Goal: Information Seeking & Learning: Learn about a topic

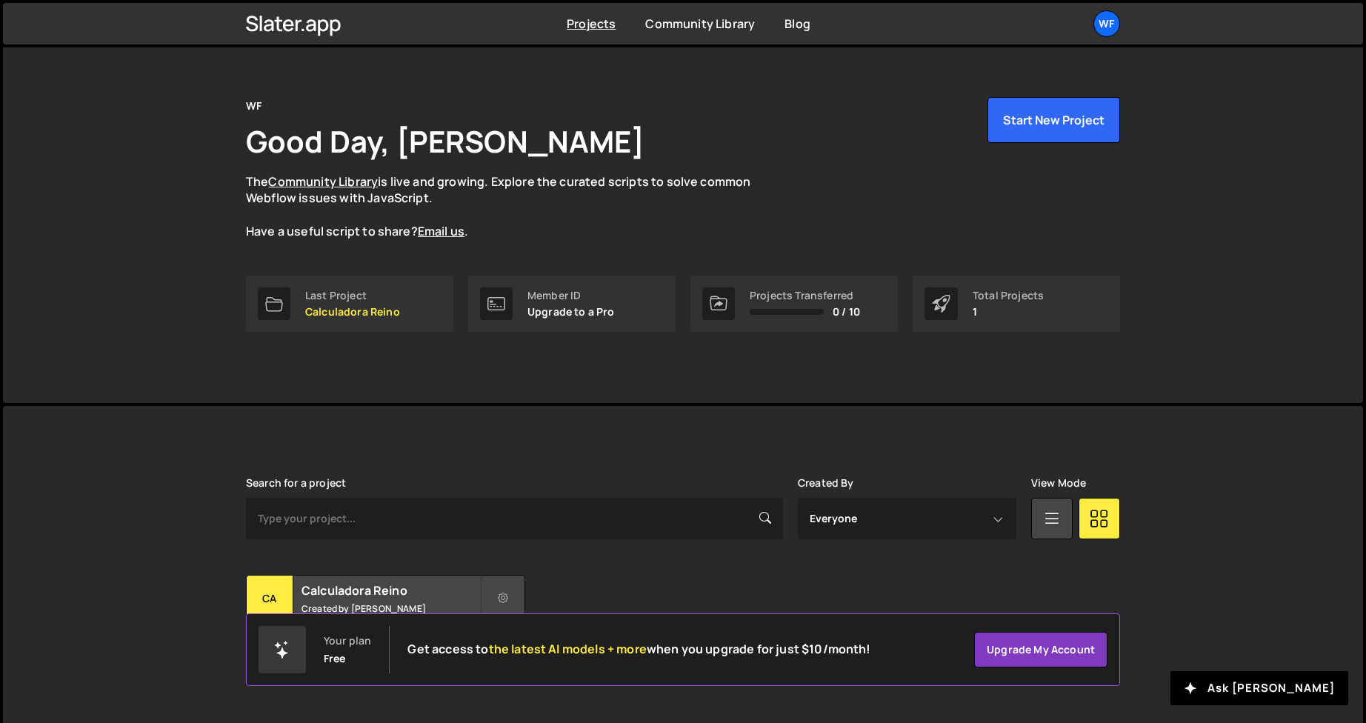
scroll to position [39, 0]
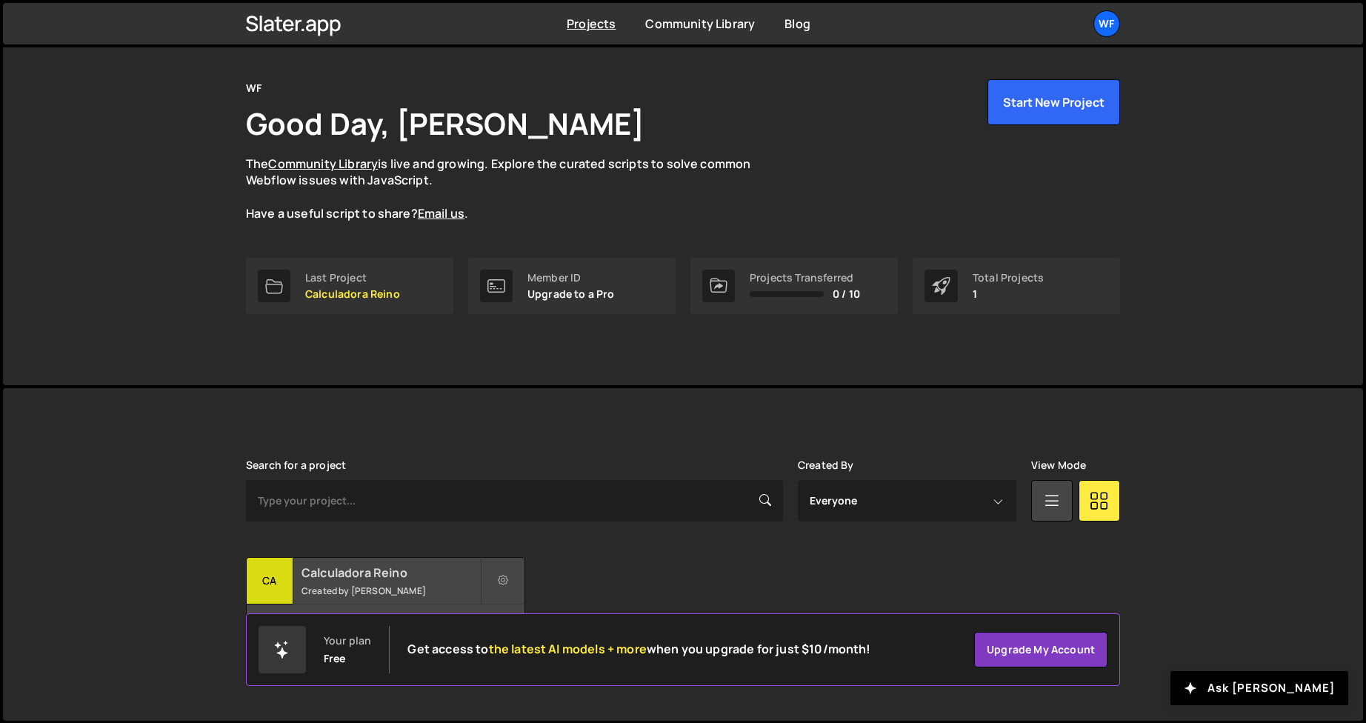
click at [364, 583] on div "Calculadora Reino Created by João Lucas" at bounding box center [386, 581] width 278 height 46
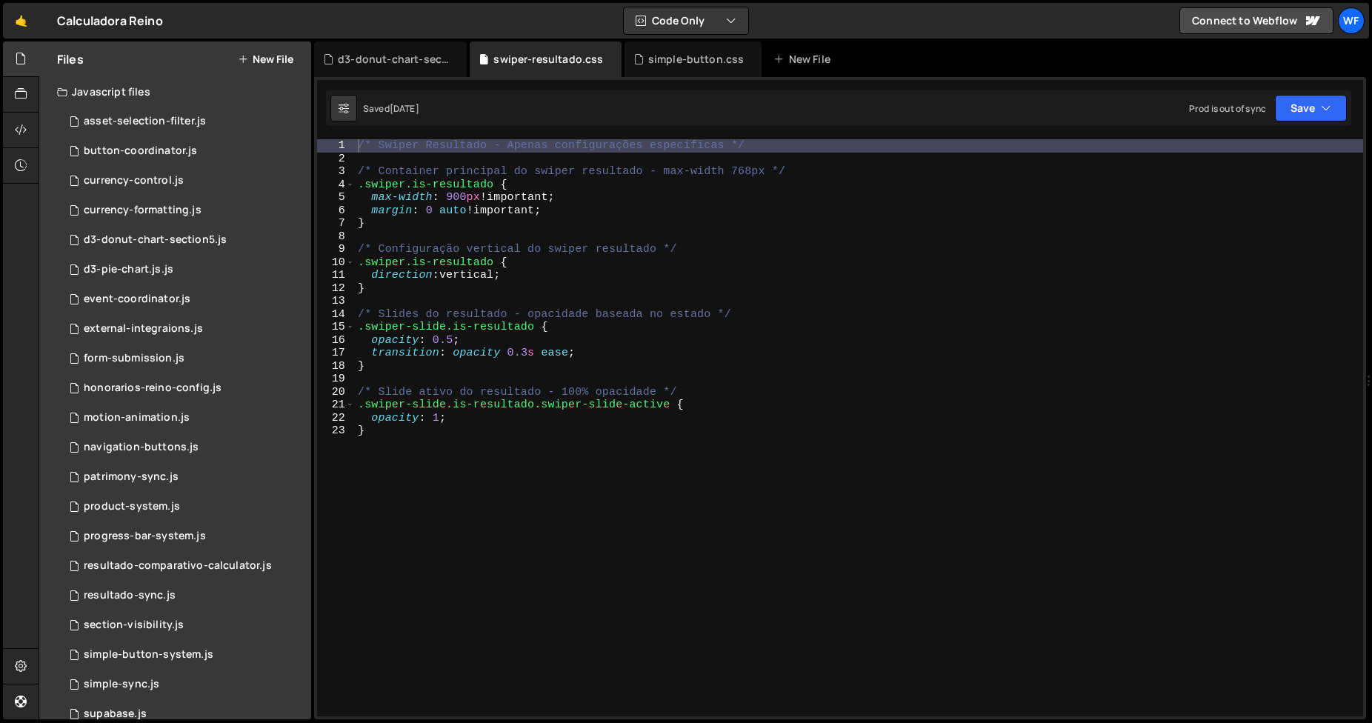
click at [142, 104] on div "Javascript files" at bounding box center [175, 92] width 272 height 30
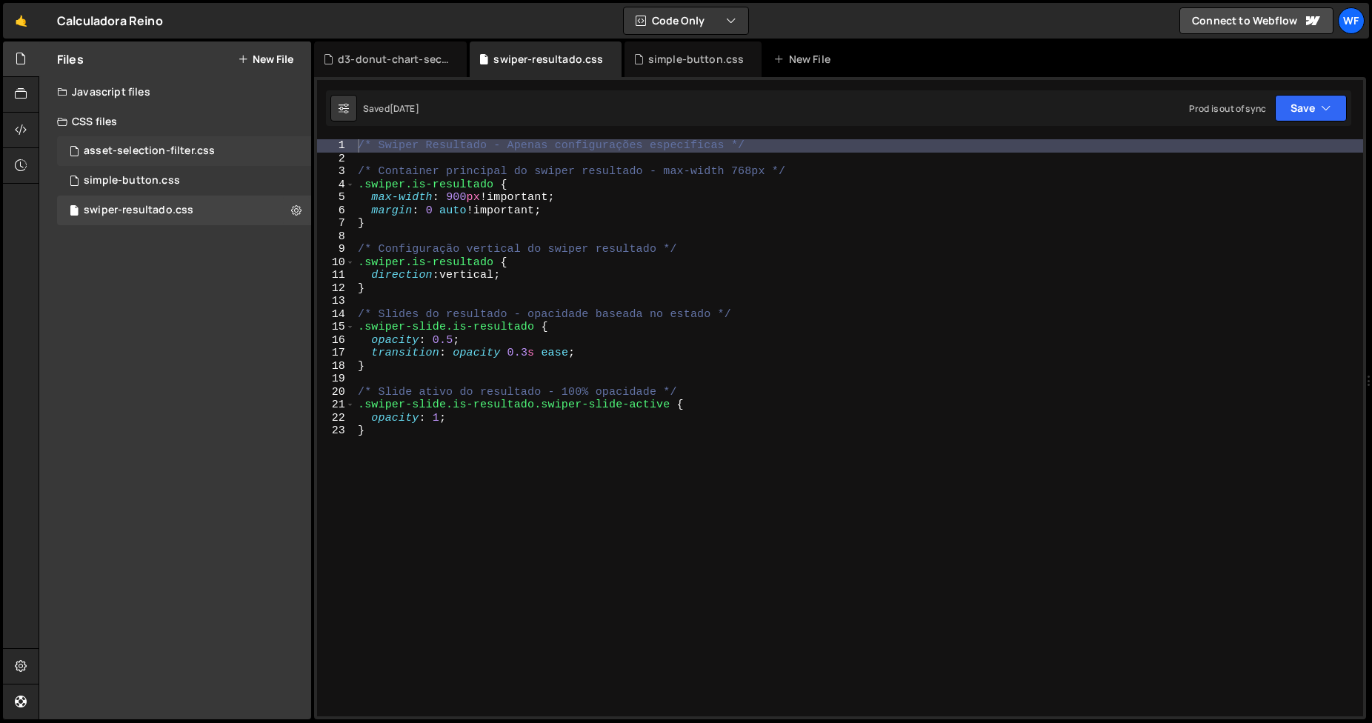
click at [163, 151] on div "asset-selection-filter.css" at bounding box center [149, 151] width 131 height 13
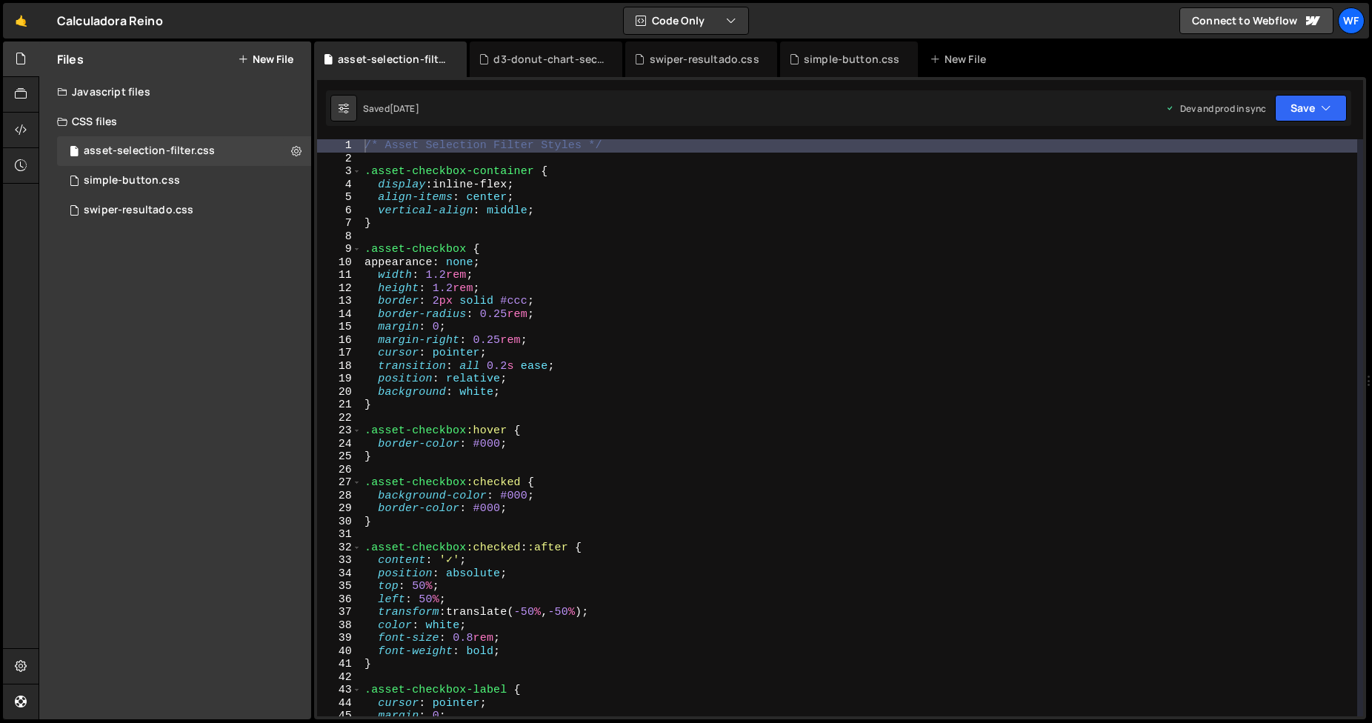
click at [553, 198] on div "/* Asset Selection Filter Styles */ .asset-checkbox-container { display : inlin…" at bounding box center [860, 440] width 996 height 603
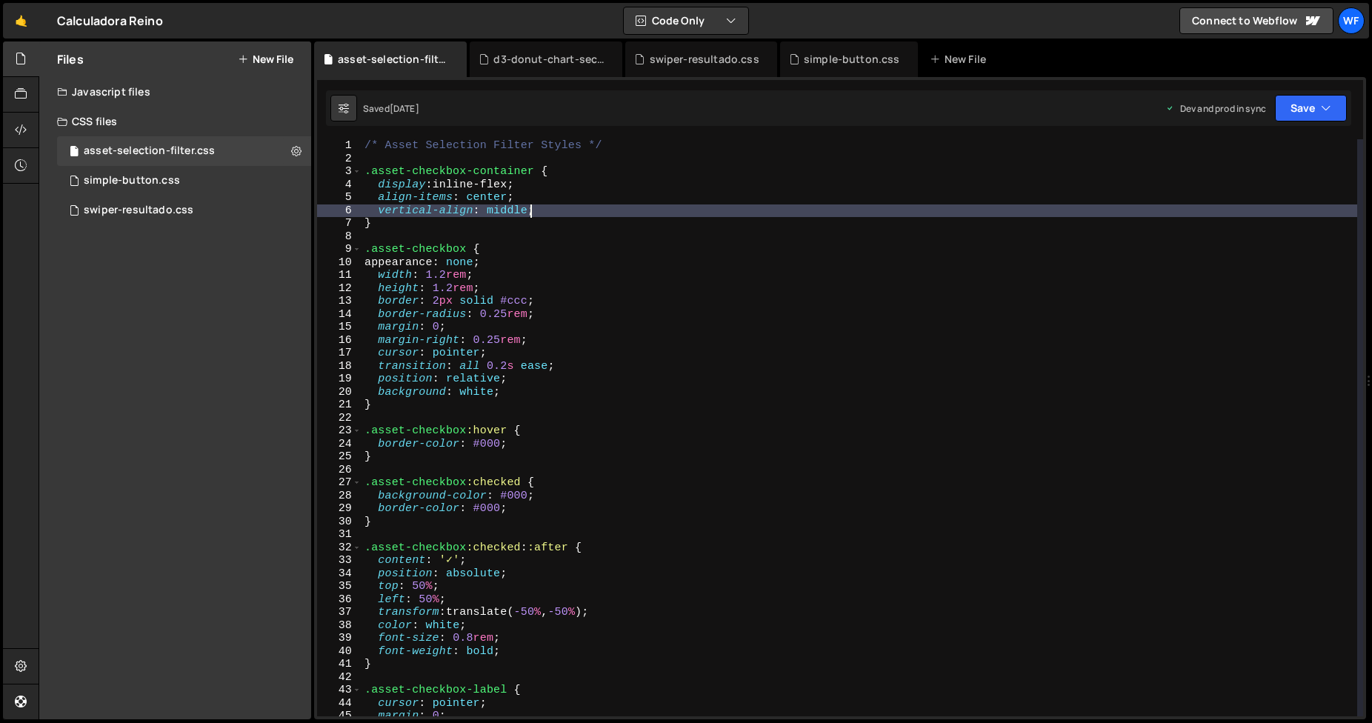
click at [559, 215] on div "/* Asset Selection Filter Styles */ .asset-checkbox-container { display : inlin…" at bounding box center [860, 440] width 996 height 603
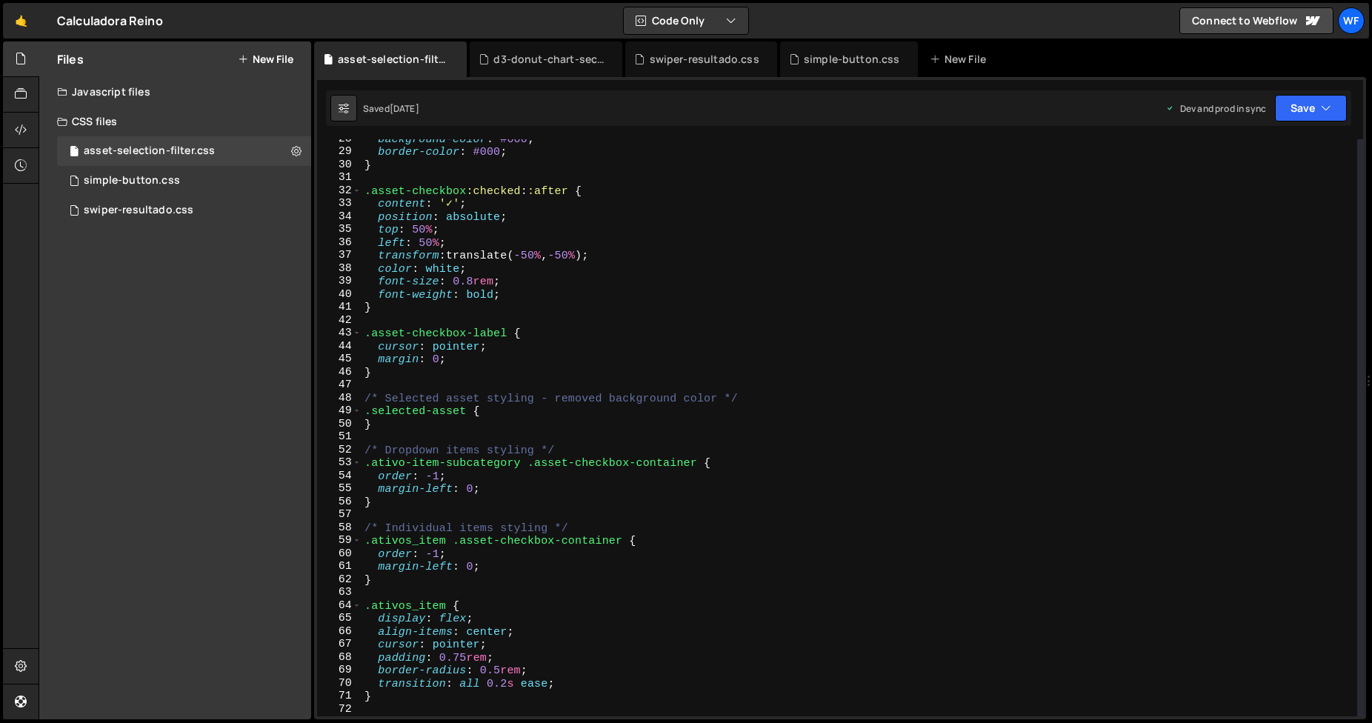
scroll to position [179, 0]
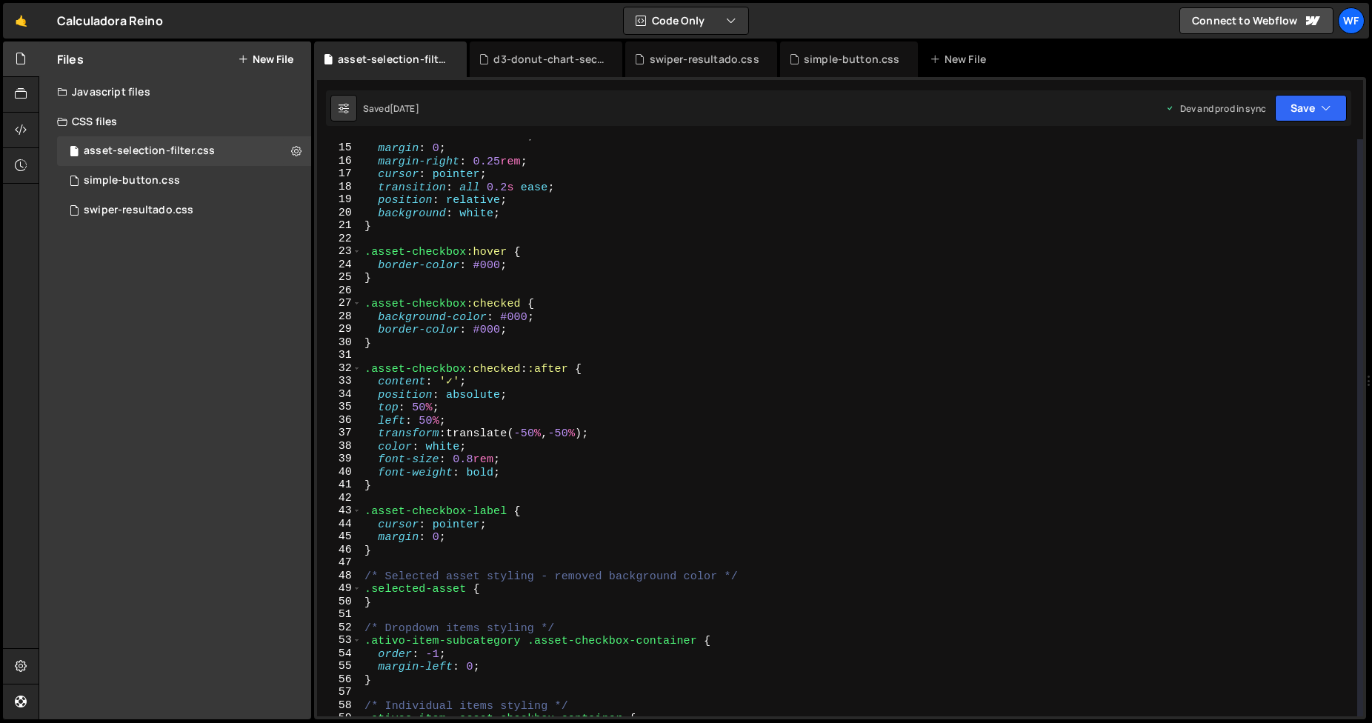
click at [590, 256] on div "border-radius : 0.25 rem ; margin : 0 ; margin-right : 0.25 rem ; cursor : poin…" at bounding box center [860, 430] width 996 height 603
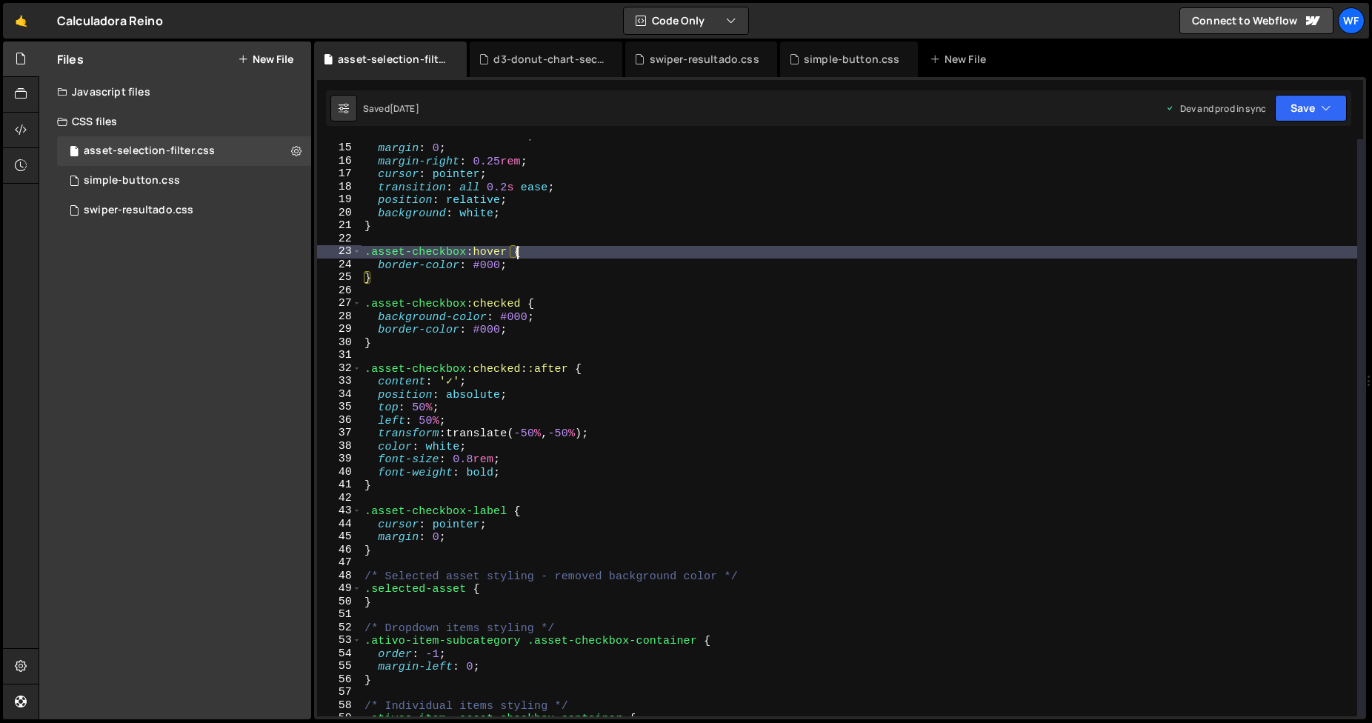
scroll to position [0, 0]
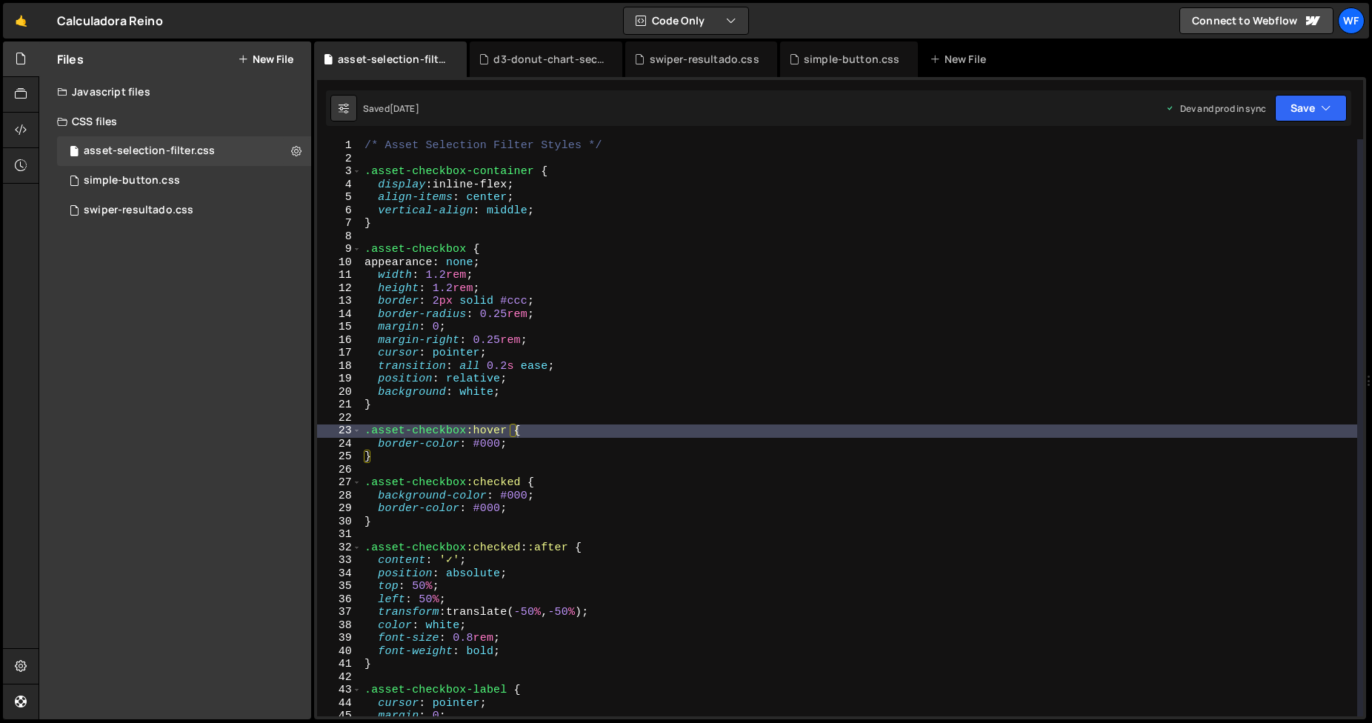
click at [694, 425] on div "/* Asset Selection Filter Styles */ .asset-checkbox-container { display : inlin…" at bounding box center [860, 440] width 996 height 603
type textarea "/* End of file */"
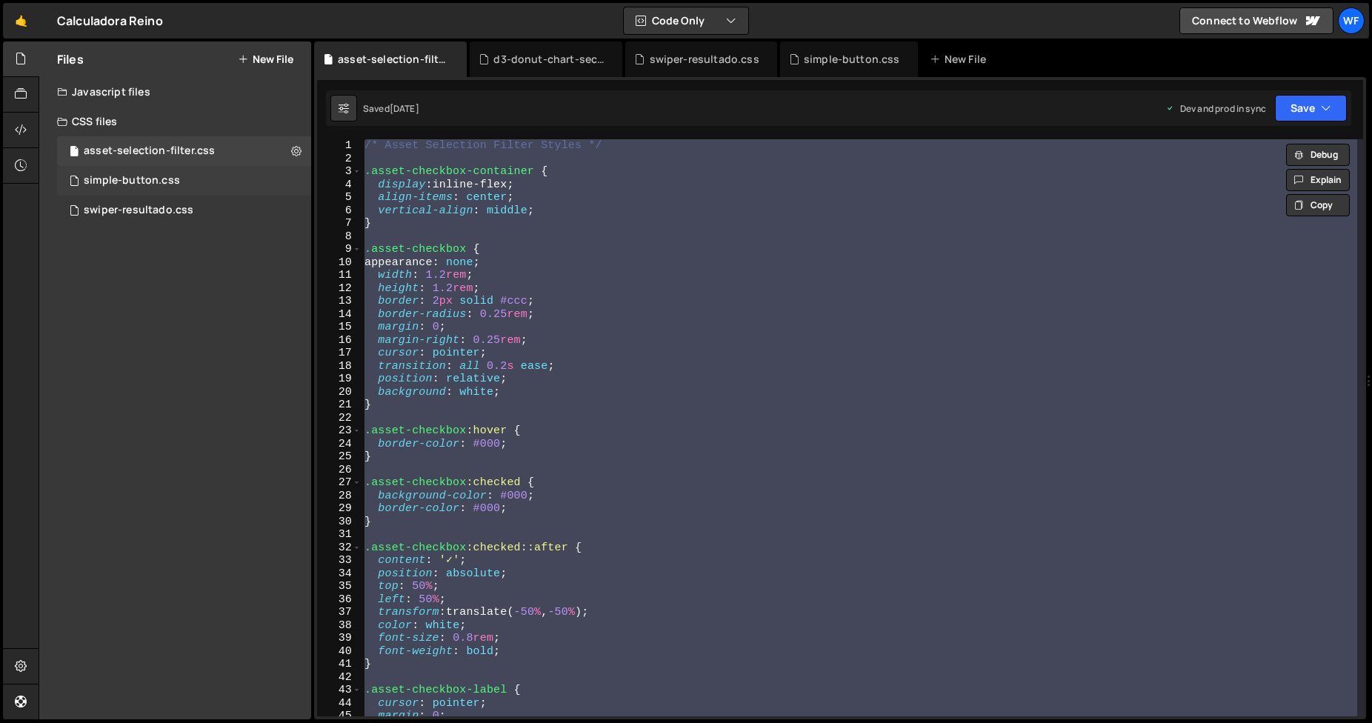
click at [179, 178] on div "simple-button.css 0" at bounding box center [184, 181] width 254 height 30
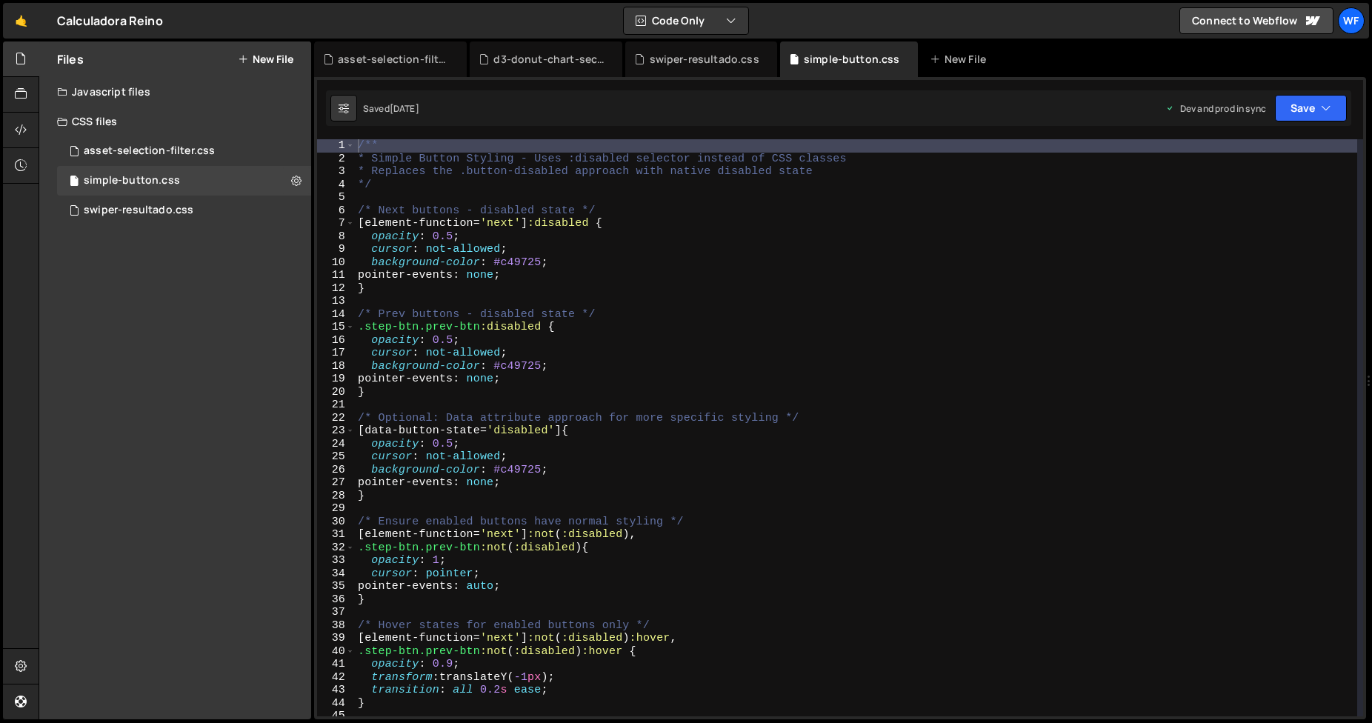
click at [691, 295] on div "/** * Simple Button Styling - Uses :disabled selector instead of CSS classes * …" at bounding box center [856, 440] width 1003 height 603
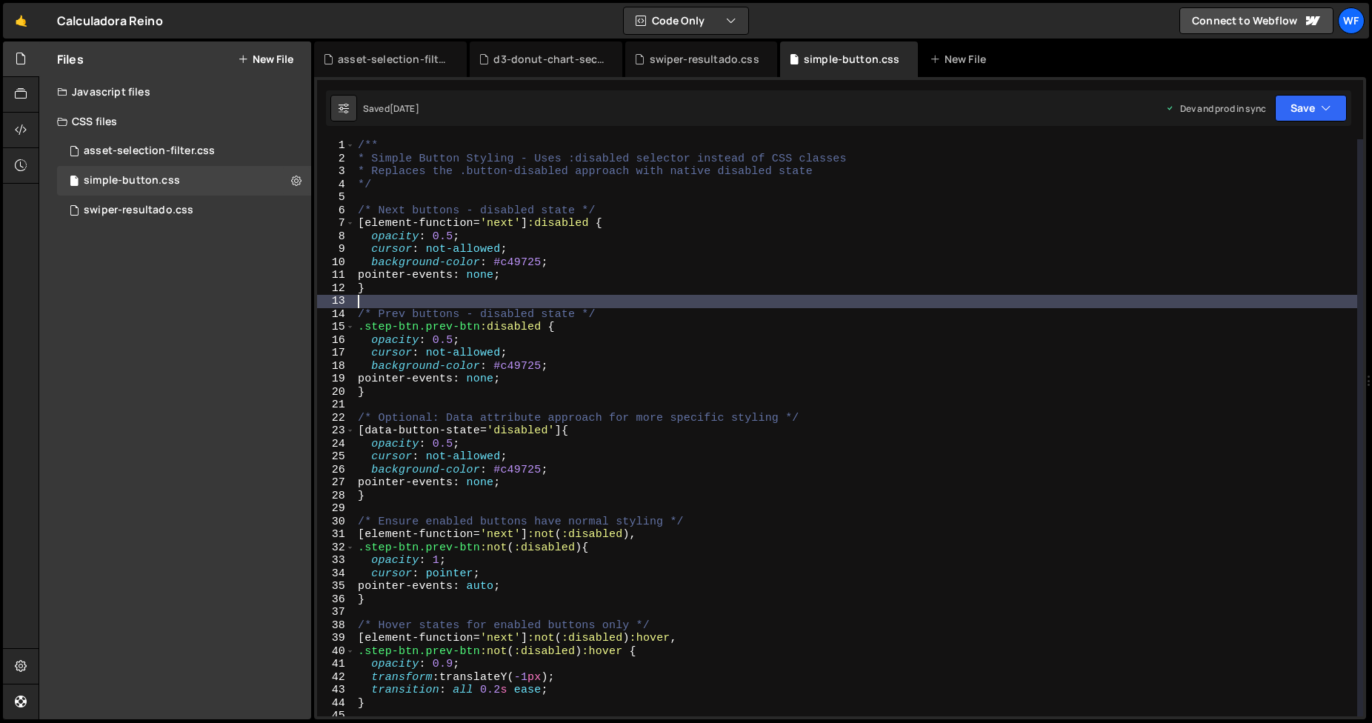
type textarea "}"
